Goal: Check status: Check status

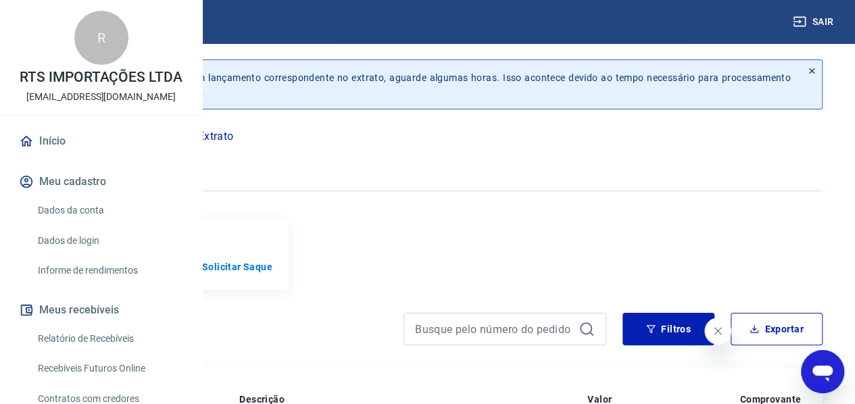
click at [233, 132] on p "Saldo e Extrato" at bounding box center [195, 136] width 76 height 16
click at [233, 135] on p "Saldo e Extrato" at bounding box center [195, 136] width 76 height 16
click at [141, 137] on p "Conta Digital" at bounding box center [109, 136] width 66 height 16
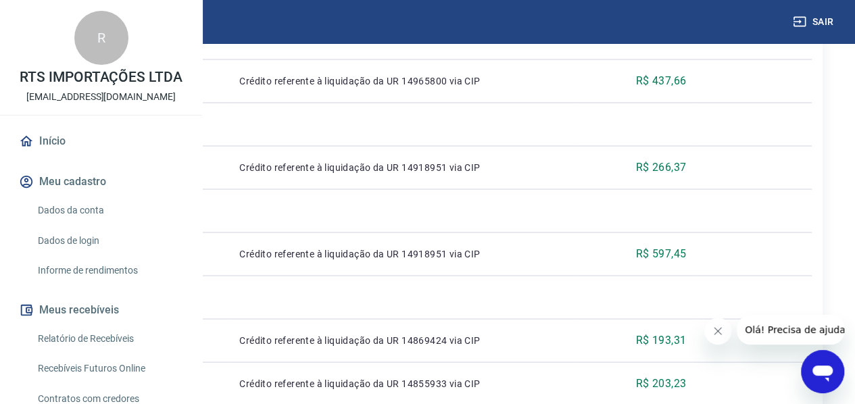
scroll to position [1156, 0]
